Goal: Task Accomplishment & Management: Manage account settings

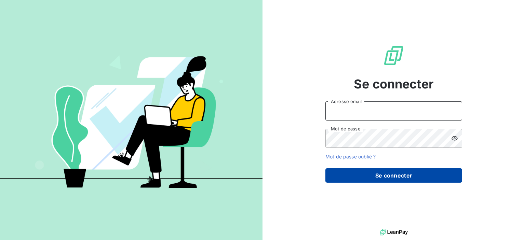
type input "[PERSON_NAME][EMAIL_ADDRESS][PERSON_NAME][DOMAIN_NAME]"
click at [328, 177] on button "Se connecter" at bounding box center [394, 176] width 137 height 14
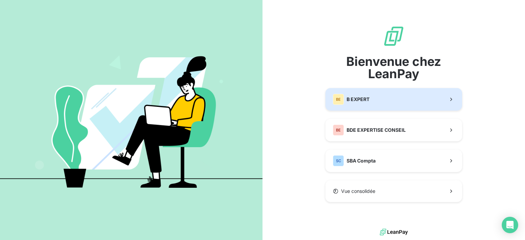
click at [367, 98] on span "B EXPERT" at bounding box center [358, 99] width 23 height 7
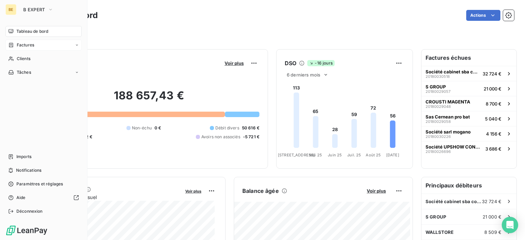
click at [13, 46] on icon at bounding box center [11, 44] width 6 height 5
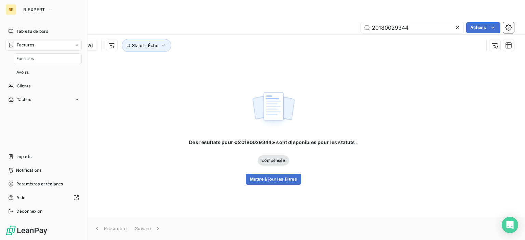
click at [19, 57] on span "Factures" at bounding box center [24, 59] width 17 height 6
click at [22, 87] on span "Clients" at bounding box center [24, 86] width 14 height 6
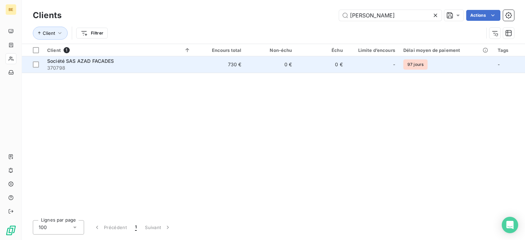
type input "[PERSON_NAME]"
click at [96, 65] on span "370798" at bounding box center [119, 68] width 144 height 7
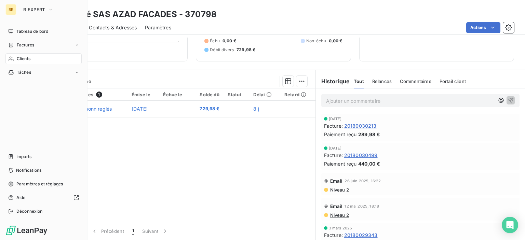
click at [19, 56] on span "Clients" at bounding box center [24, 59] width 14 height 6
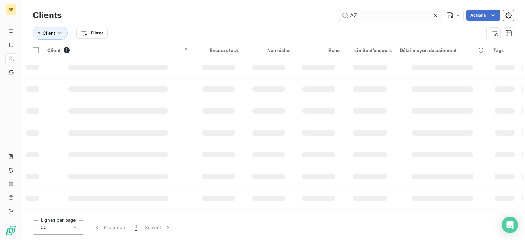
type input "A"
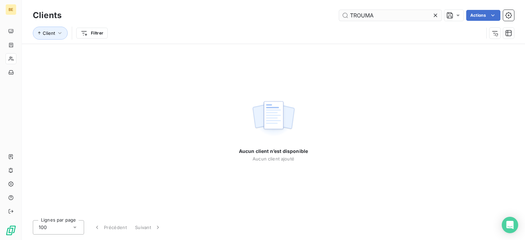
click at [356, 15] on input "TROUMA" at bounding box center [390, 15] width 103 height 11
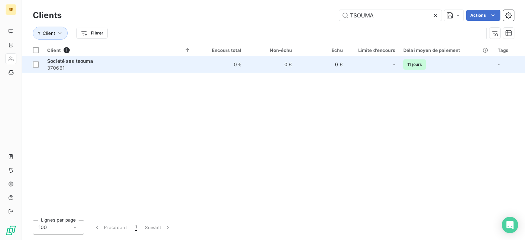
type input "TSOUMA"
click at [74, 61] on span "Société sas tsouma" at bounding box center [70, 61] width 46 height 6
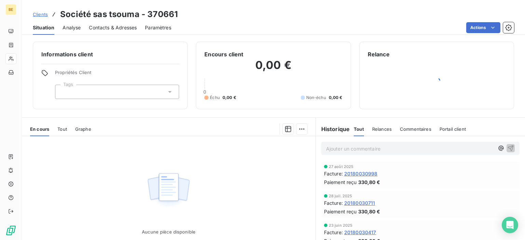
scroll to position [34, 0]
